Goal: Information Seeking & Learning: Learn about a topic

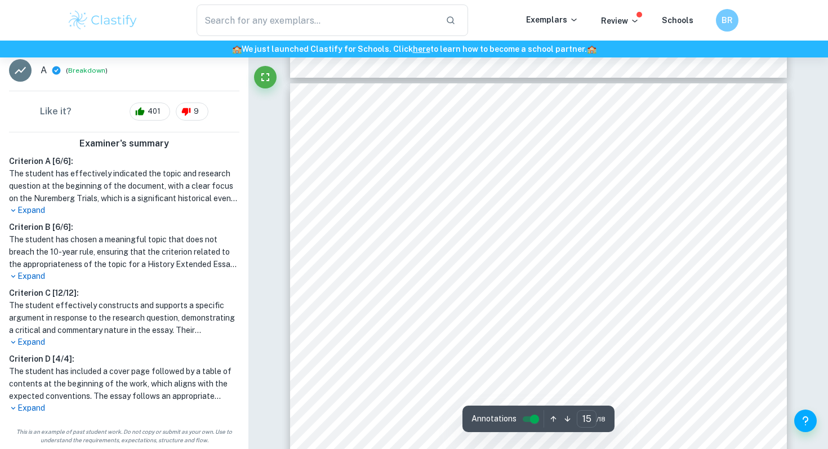
scroll to position [10026, 0]
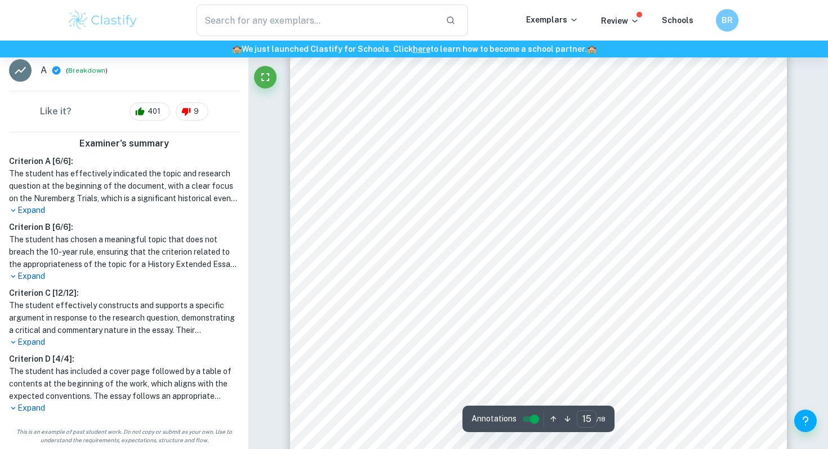
click at [490, 137] on div "15 Bibliography [PERSON_NAME] (1949). The High Cost of Vengeance . [online] [PE…" at bounding box center [538, 384] width 497 height 702
click at [573, 144] on div "15 Bibliography [PERSON_NAME] (1949). The High Cost of Vengeance . [online] [PE…" at bounding box center [538, 384] width 497 height 702
drag, startPoint x: 612, startPoint y: 146, endPoint x: 547, endPoint y: 139, distance: 64.6
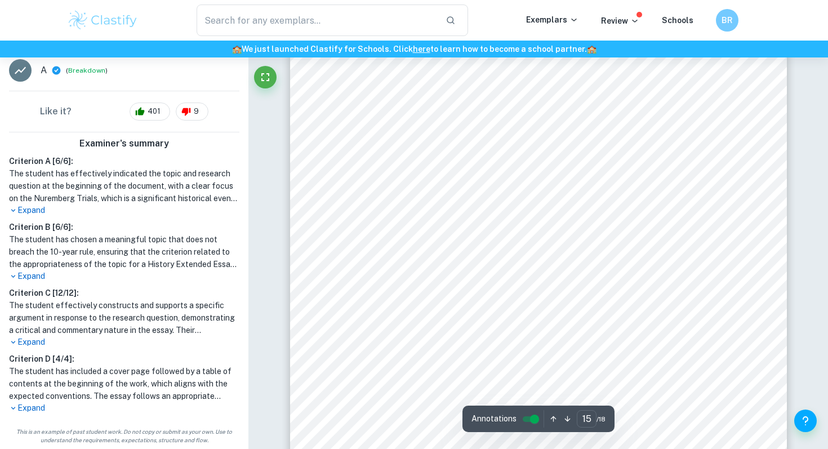
click at [547, 139] on div "15 Bibliography [PERSON_NAME] (1949). The High Cost of Vengeance . [online] [PE…" at bounding box center [538, 384] width 497 height 702
click at [685, 220] on div "11 The key due process rights which ensure that the proceedings progress in a f…" at bounding box center [538, 346] width 497 height 702
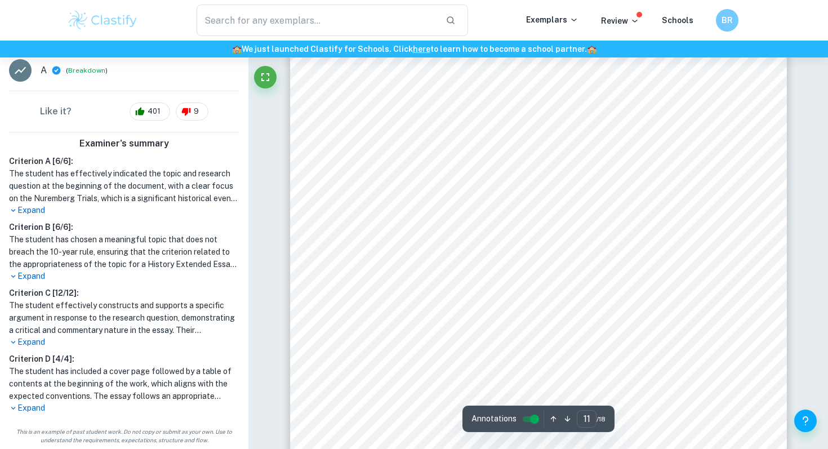
click at [685, 228] on span "89cross-examine" at bounding box center [693, 229] width 64 height 10
click at [563, 279] on div "11 The key due process rights which ensure that the proceedings progress in a f…" at bounding box center [538, 342] width 497 height 702
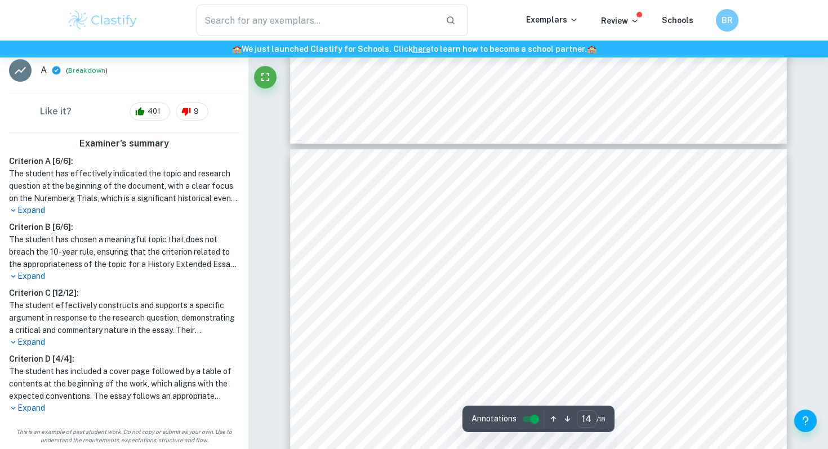
scroll to position [9197, 0]
